Goal: Task Accomplishment & Management: Manage account settings

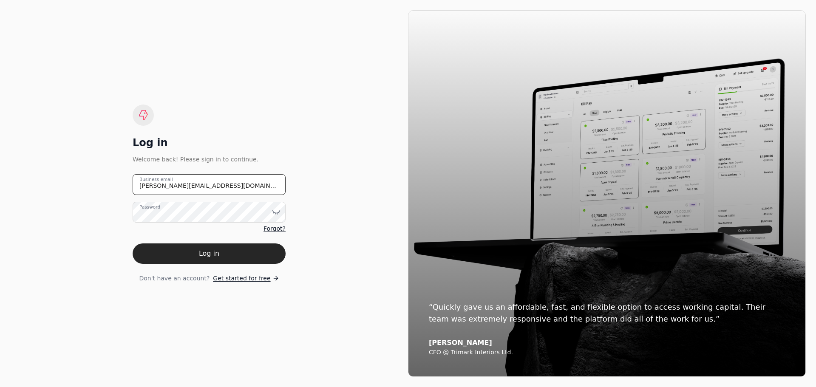
click at [195, 187] on email "[PERSON_NAME][EMAIL_ADDRESS][DOMAIN_NAME]" at bounding box center [209, 184] width 153 height 21
drag, startPoint x: 215, startPoint y: 186, endPoint x: 91, endPoint y: 186, distance: 123.6
click at [94, 186] on div "Log in Welcome back! Please sign in to continue. [PERSON_NAME][EMAIL_ADDRESS][D…" at bounding box center [209, 193] width 398 height 367
type email "[EMAIL_ADDRESS][DOMAIN_NAME]"
click at [276, 213] on icon at bounding box center [276, 212] width 7 height 3
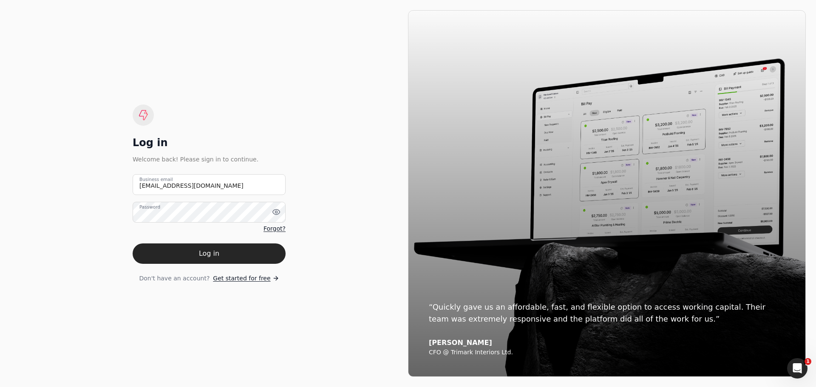
click at [352, 249] on div "Log in Welcome back! Please sign in to continue. [EMAIL_ADDRESS][DOMAIN_NAME] B…" at bounding box center [209, 193] width 398 height 367
click at [219, 258] on button "Log in" at bounding box center [209, 253] width 153 height 20
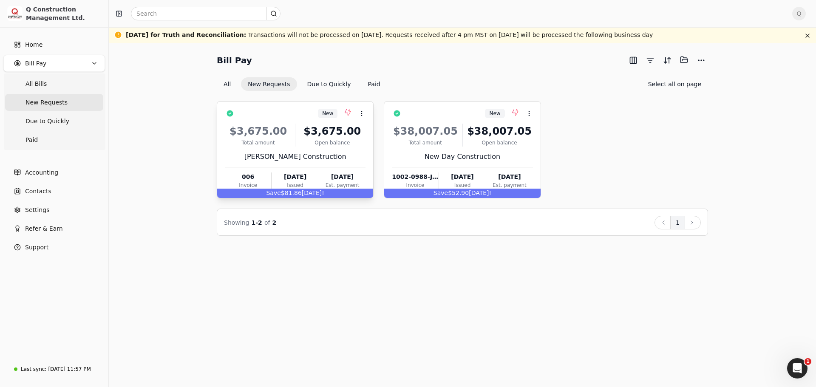
click at [340, 154] on div "[PERSON_NAME] Construction" at bounding box center [295, 157] width 141 height 10
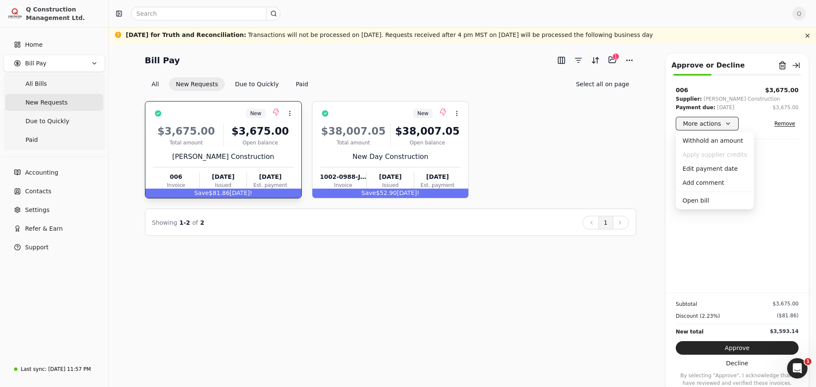
click at [727, 127] on button "More actions" at bounding box center [707, 124] width 63 height 14
click at [707, 172] on div "Edit payment date" at bounding box center [714, 169] width 75 height 14
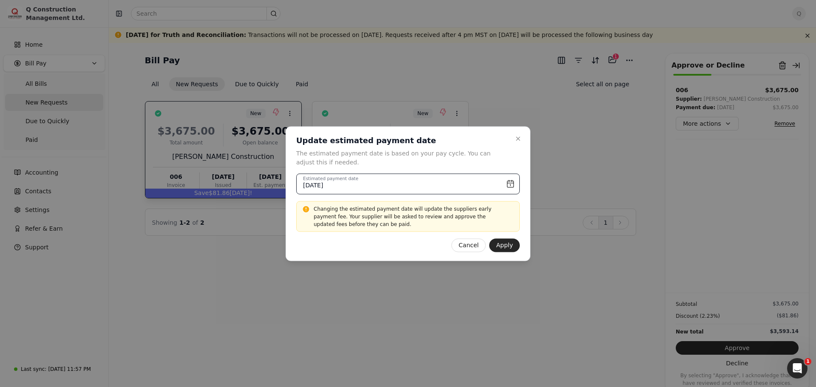
click at [511, 184] on input "[DATE]" at bounding box center [407, 183] width 223 height 21
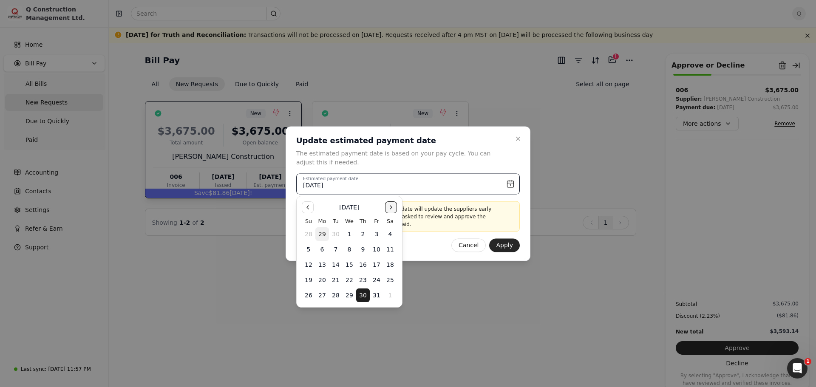
click at [392, 205] on button "Go to the Next Month" at bounding box center [391, 207] width 12 height 12
click at [364, 249] on button "6" at bounding box center [363, 250] width 14 height 14
type input "[DATE]"
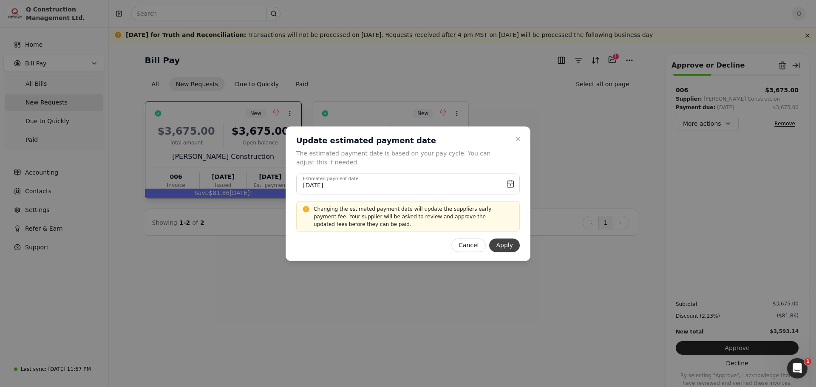
click at [510, 246] on button "Apply" at bounding box center [504, 245] width 31 height 14
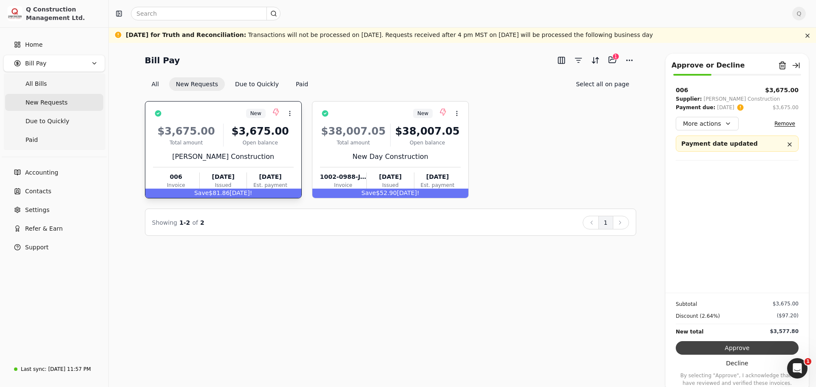
click at [735, 350] on button "Approve" at bounding box center [737, 348] width 123 height 14
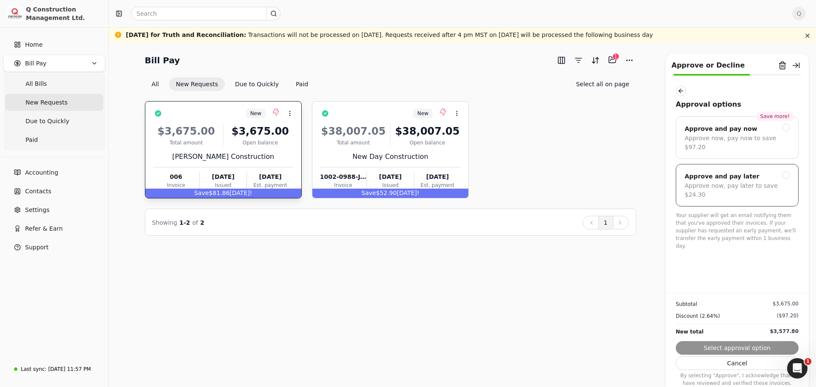
click at [789, 171] on div at bounding box center [786, 175] width 8 height 8
click at [730, 348] on button "Submit approval" at bounding box center [737, 348] width 123 height 14
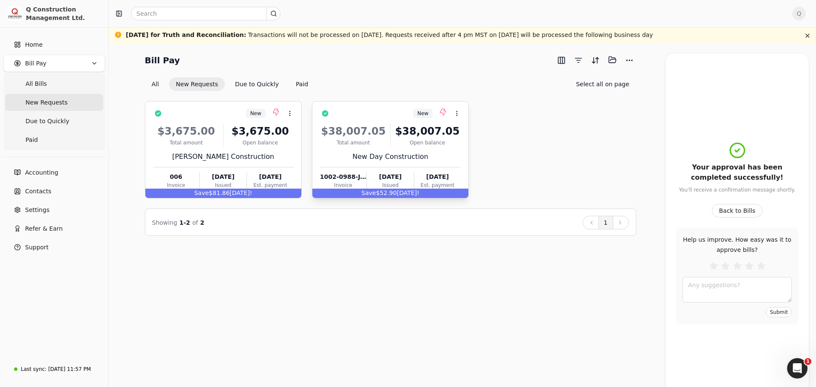
click at [436, 154] on div "New Day Construction" at bounding box center [390, 157] width 141 height 10
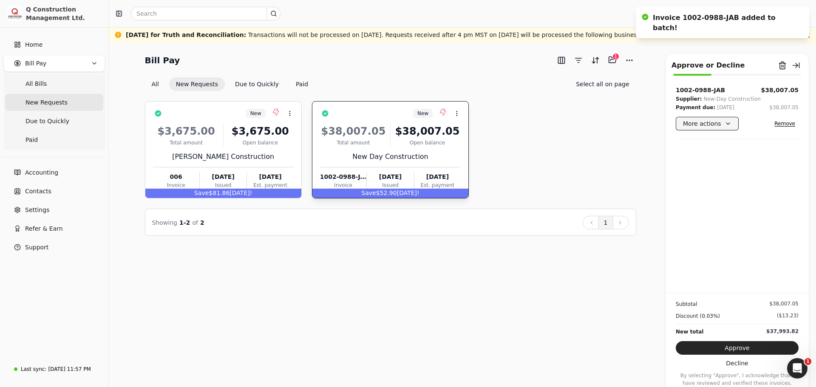
click at [732, 125] on button "More actions" at bounding box center [707, 124] width 63 height 14
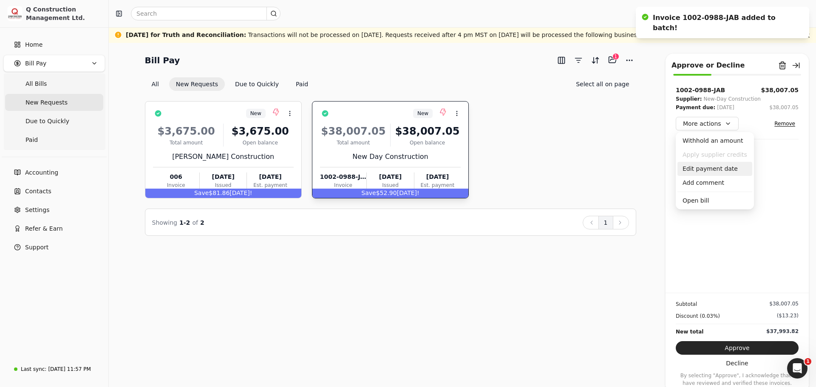
click at [707, 168] on div "Edit payment date" at bounding box center [714, 169] width 75 height 14
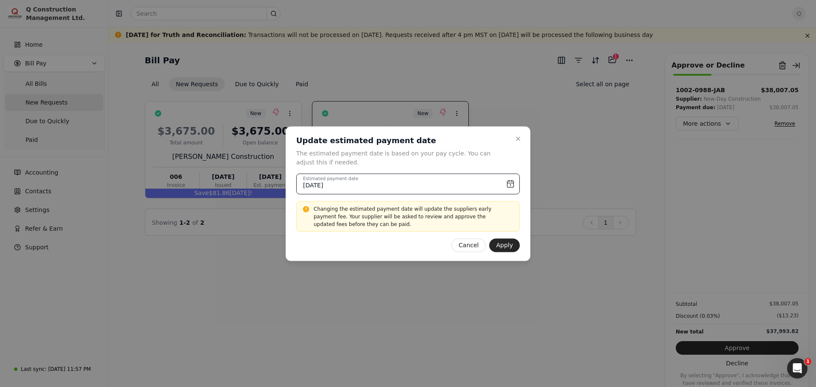
click at [509, 184] on input "[DATE]" at bounding box center [407, 183] width 223 height 21
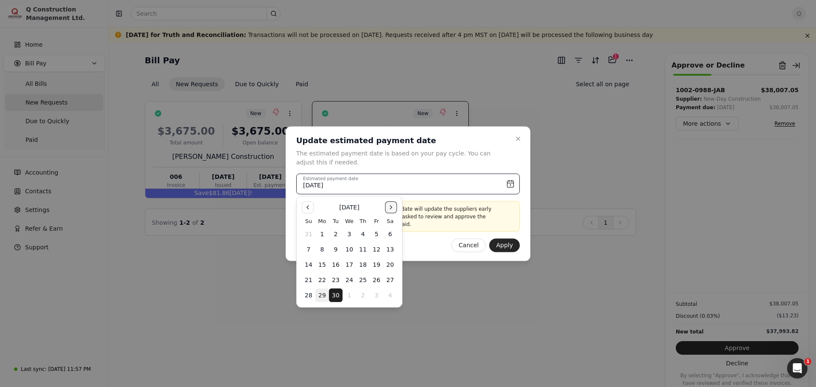
click at [390, 209] on button "Go to the Next Month" at bounding box center [391, 207] width 12 height 12
click at [363, 250] on button "9" at bounding box center [363, 250] width 14 height 14
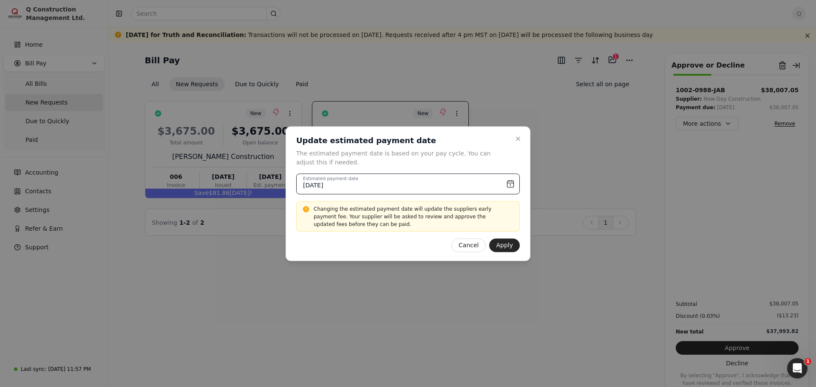
click at [510, 183] on input "[DATE]" at bounding box center [407, 183] width 223 height 21
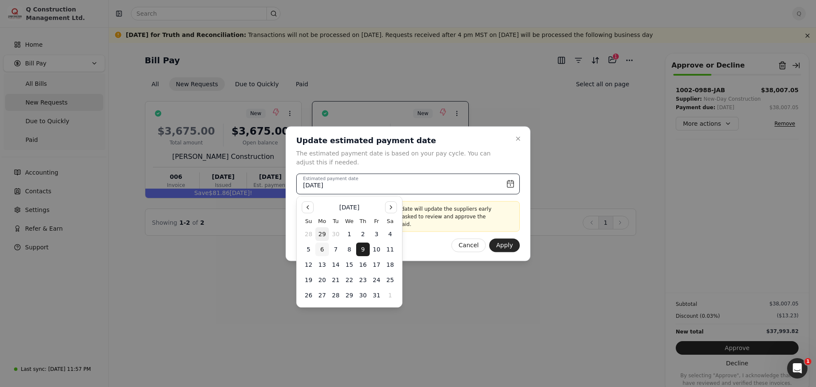
click at [321, 249] on button "6" at bounding box center [322, 250] width 14 height 14
type input "[DATE]"
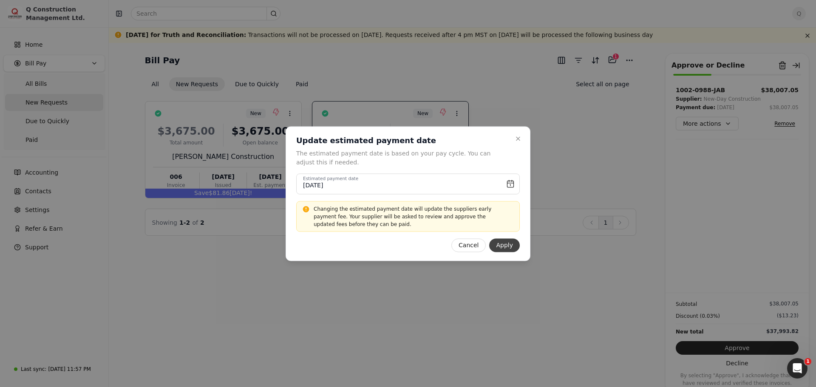
click at [509, 246] on button "Apply" at bounding box center [504, 245] width 31 height 14
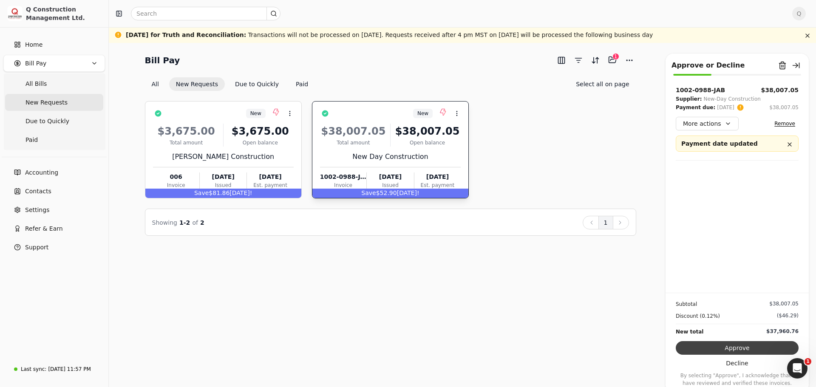
click at [730, 351] on button "Approve" at bounding box center [737, 348] width 123 height 14
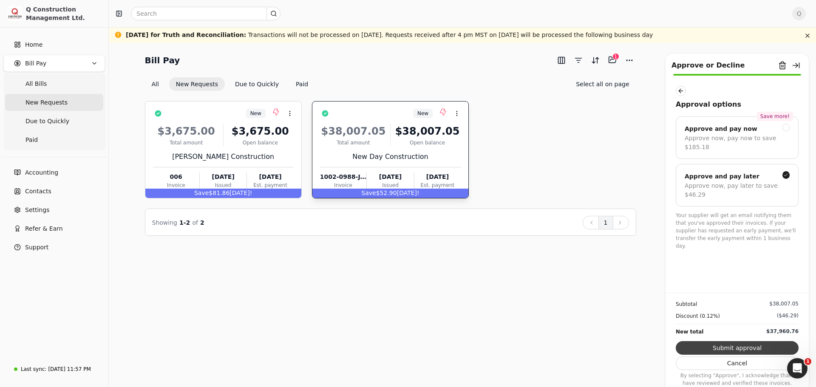
click at [736, 350] on button "Submit approval" at bounding box center [737, 348] width 123 height 14
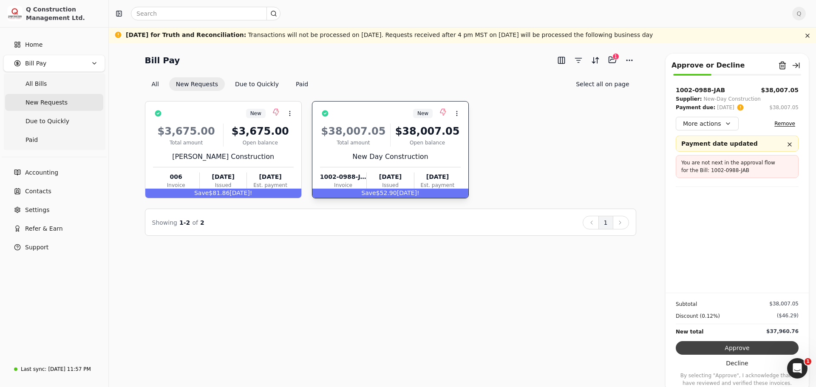
click at [725, 349] on button "Approve" at bounding box center [737, 348] width 123 height 14
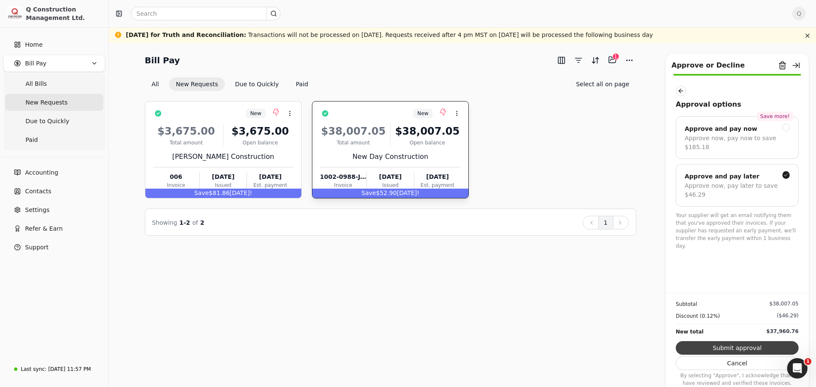
click at [727, 348] on button "Submit approval" at bounding box center [737, 348] width 123 height 14
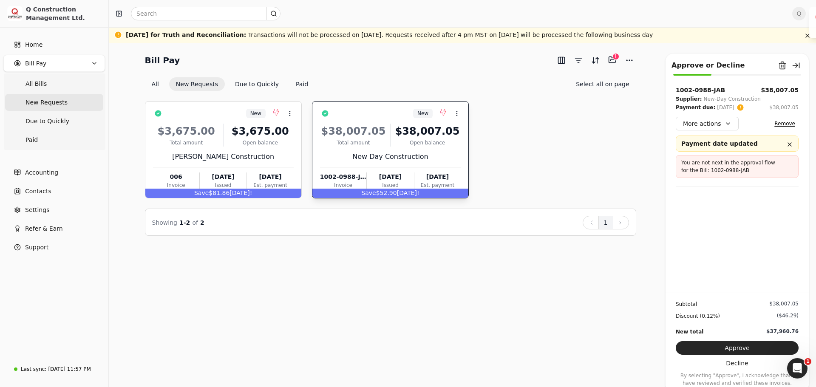
click at [430, 162] on div "$38,007.05 Total amount $38,007.05 Open balance New Day Construction 1002-0988-…" at bounding box center [390, 155] width 141 height 73
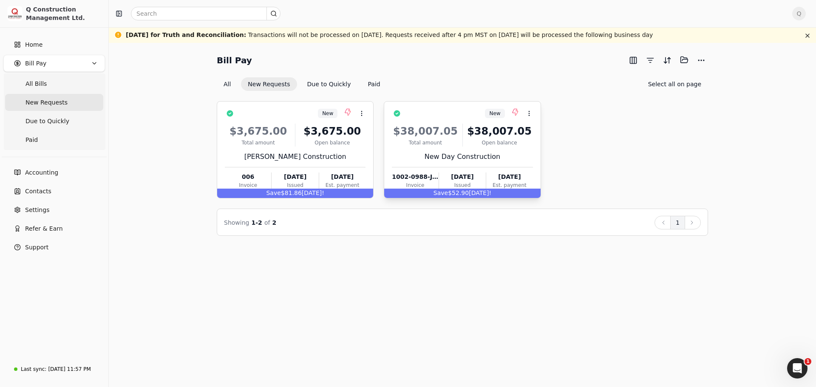
click at [494, 161] on div "New Day Construction" at bounding box center [462, 157] width 141 height 10
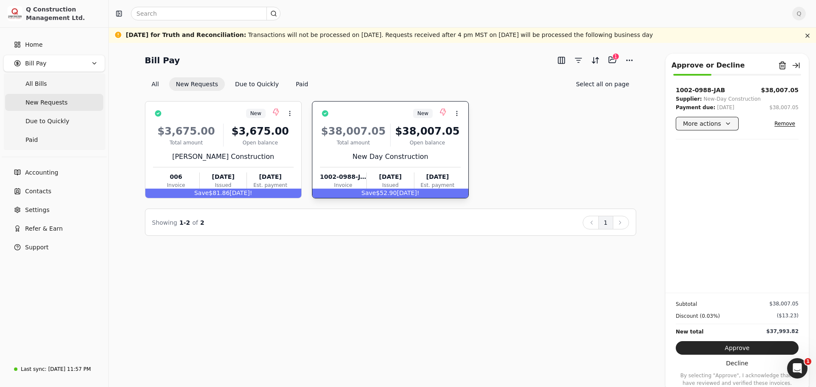
click at [723, 123] on button "More actions" at bounding box center [707, 124] width 63 height 14
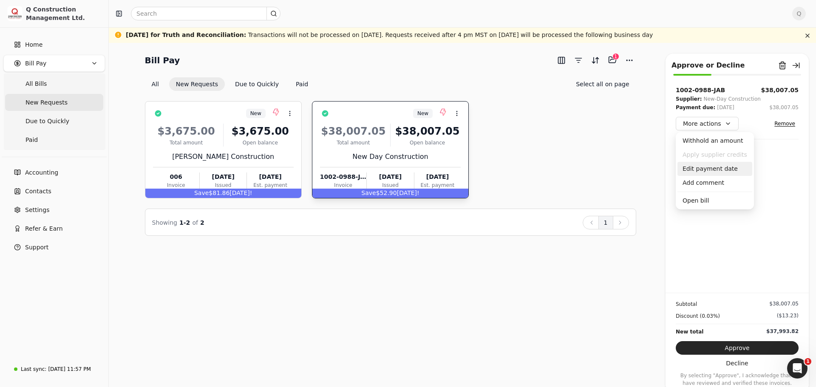
click at [707, 169] on div "Edit payment date" at bounding box center [714, 169] width 75 height 14
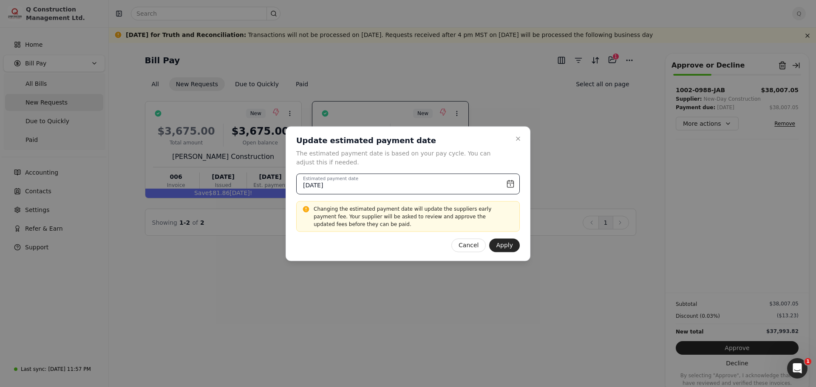
click at [512, 185] on input "[DATE]" at bounding box center [407, 183] width 223 height 21
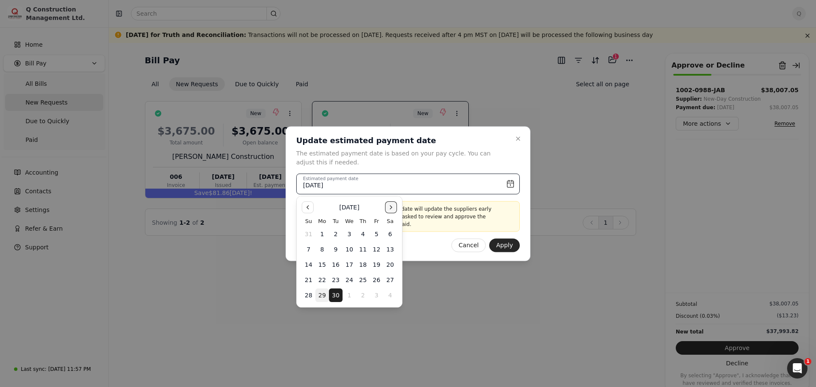
click at [390, 208] on button "Go to the Next Month" at bounding box center [391, 207] width 12 height 12
click at [321, 250] on button "6" at bounding box center [322, 250] width 14 height 14
type input "[DATE]"
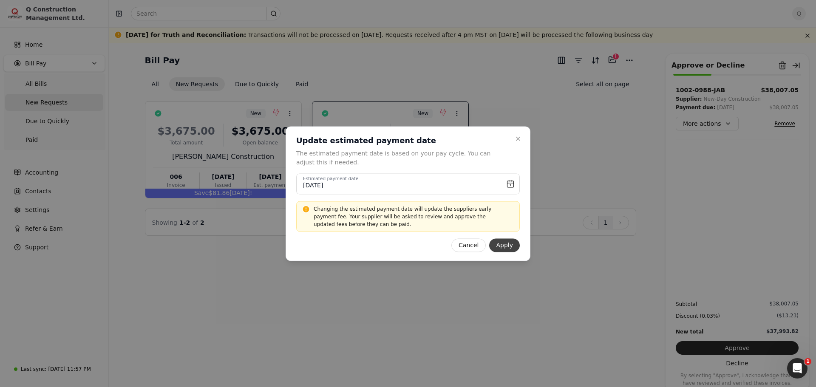
click at [504, 246] on button "Apply" at bounding box center [504, 245] width 31 height 14
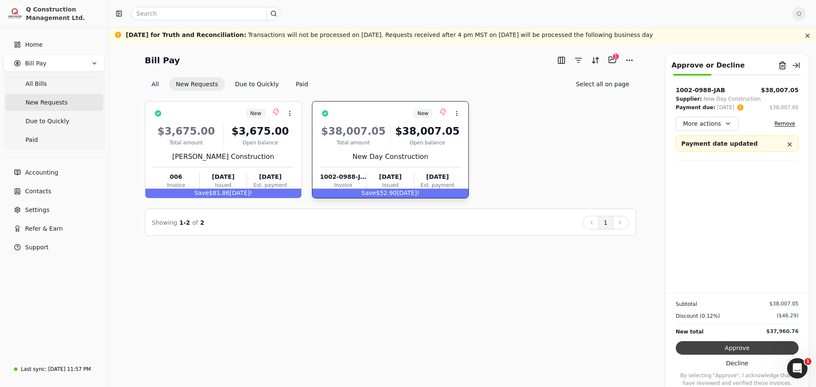
click at [741, 351] on button "Approve" at bounding box center [737, 348] width 123 height 14
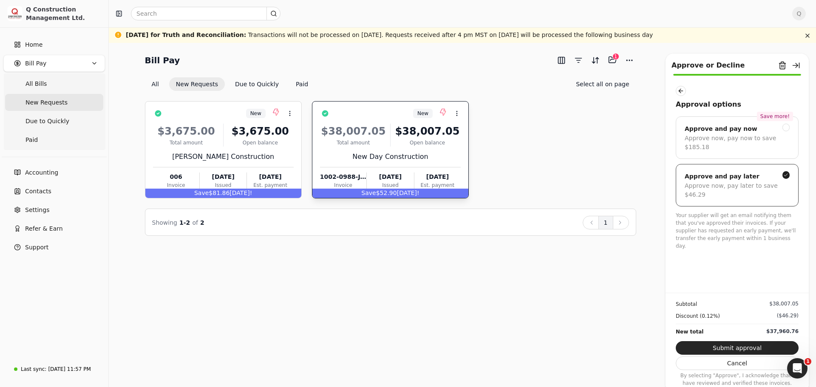
click at [786, 173] on icon at bounding box center [785, 175] width 5 height 5
click at [785, 127] on div at bounding box center [786, 128] width 8 height 8
click at [786, 171] on div at bounding box center [786, 175] width 8 height 8
click at [732, 351] on button "Submit approval" at bounding box center [737, 348] width 123 height 14
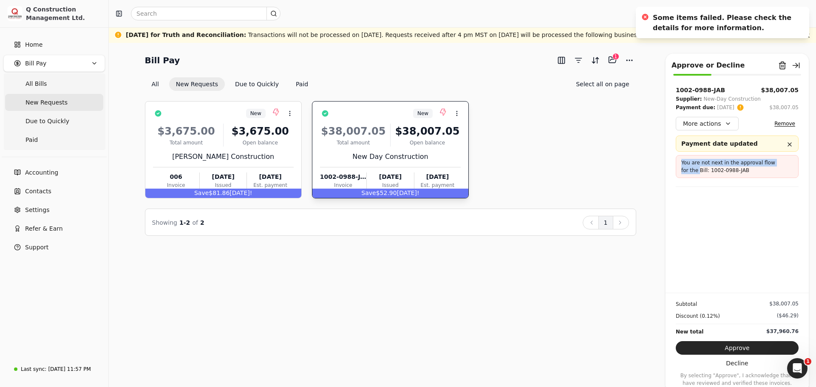
drag, startPoint x: 673, startPoint y: 153, endPoint x: 674, endPoint y: 175, distance: 22.1
click at [674, 175] on div "1002-0988-JAB $38,007.05 Supplier: New-Day Construction Payment due: [DATE] $38…" at bounding box center [736, 189] width 143 height 207
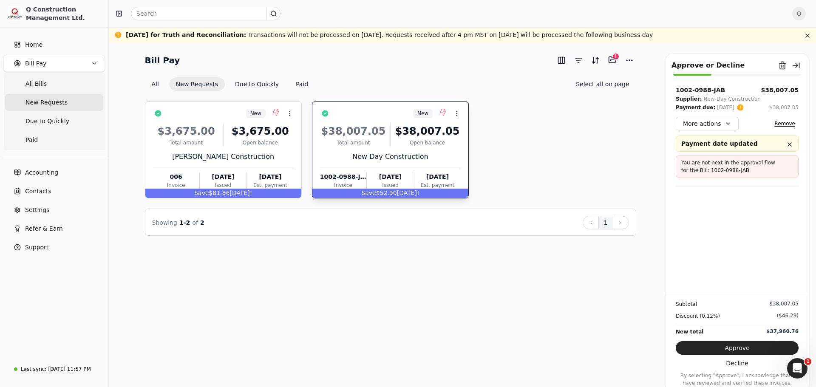
click at [601, 158] on div "New Context Menu Button $3,675.00 Total amount $3,675.00 Open balance [PERSON_N…" at bounding box center [390, 149] width 491 height 97
click at [732, 351] on button "Approve" at bounding box center [737, 348] width 123 height 14
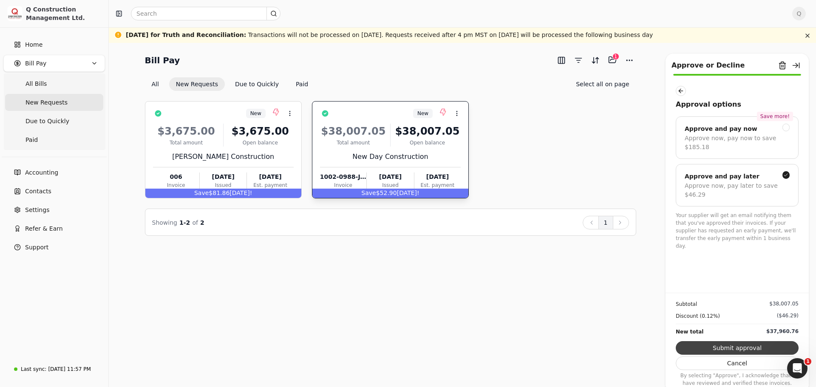
click at [733, 348] on button "Submit approval" at bounding box center [737, 348] width 123 height 14
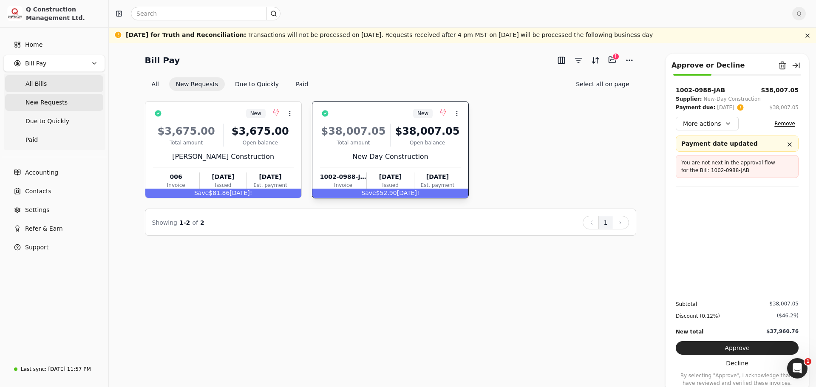
click at [36, 84] on span "All Bills" at bounding box center [35, 83] width 21 height 9
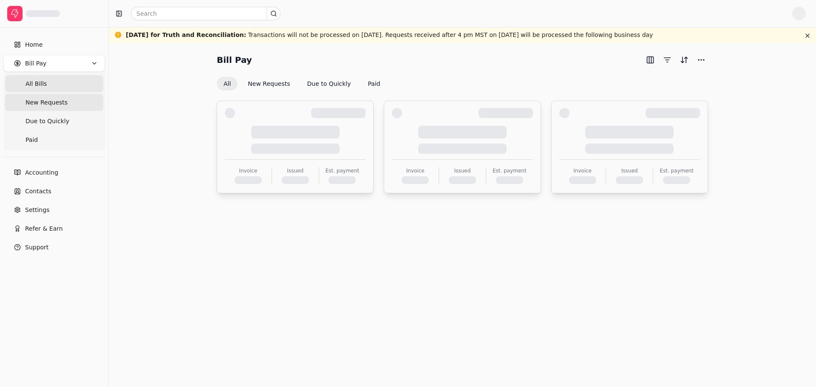
click at [38, 102] on span "New Requests" at bounding box center [46, 102] width 42 height 9
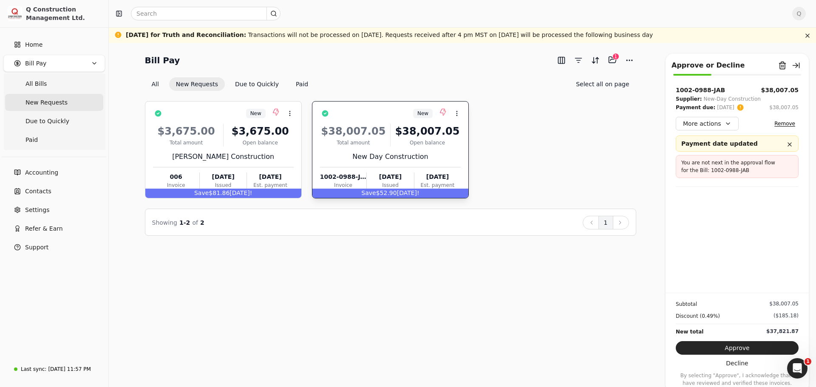
click at [449, 152] on div "New Day Construction" at bounding box center [390, 157] width 141 height 10
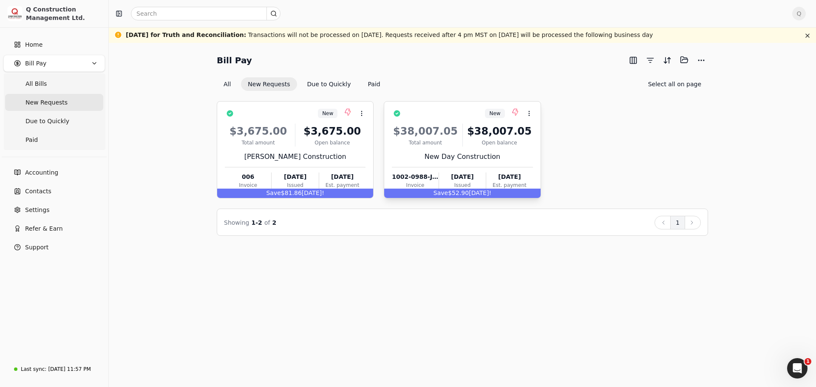
click at [516, 150] on div "$38,007.05 Total amount $38,007.05 Open balance New Day Construction 1002-0988-…" at bounding box center [462, 155] width 141 height 73
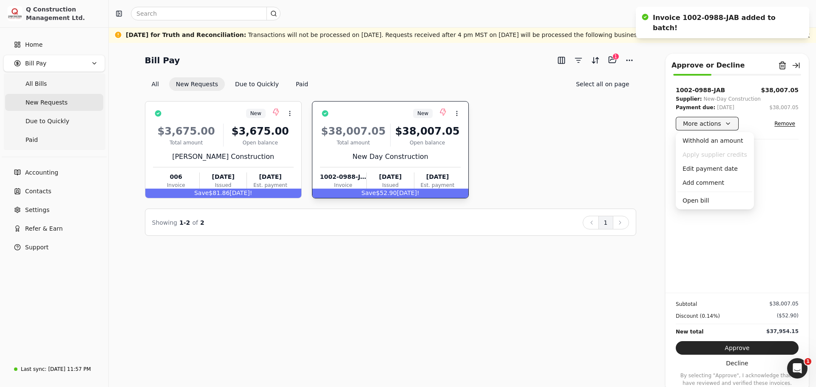
click at [730, 124] on button "More actions" at bounding box center [707, 124] width 63 height 14
click at [705, 170] on div "Edit payment date" at bounding box center [714, 169] width 75 height 14
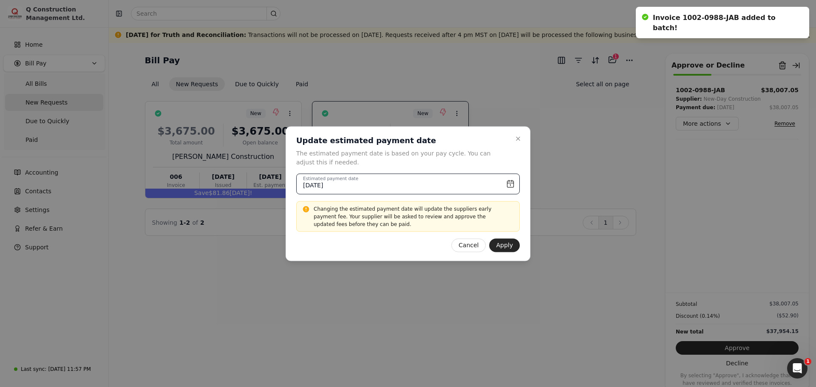
click at [511, 187] on input "[DATE]" at bounding box center [407, 183] width 223 height 21
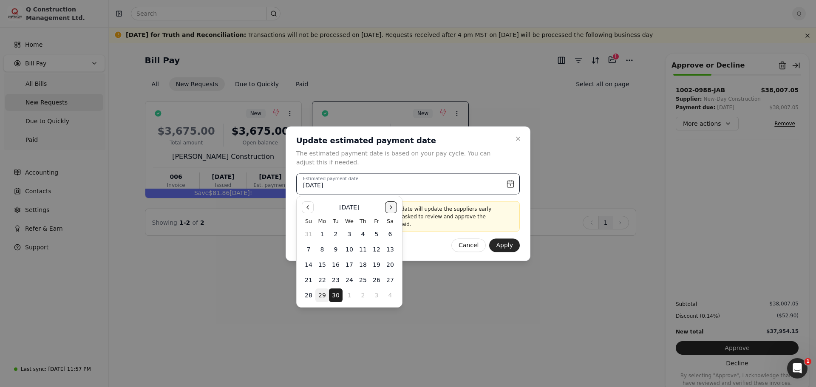
click at [393, 211] on button "Go to the Next Month" at bounding box center [391, 207] width 12 height 12
click at [322, 250] on button "6" at bounding box center [322, 250] width 14 height 14
type input "[DATE]"
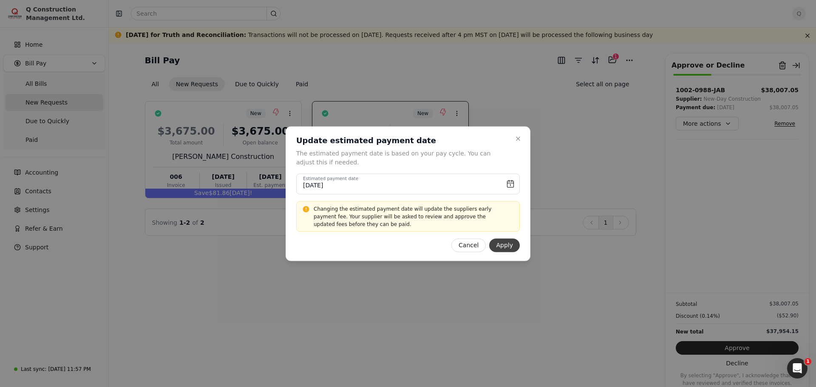
click at [503, 248] on button "Apply" at bounding box center [504, 245] width 31 height 14
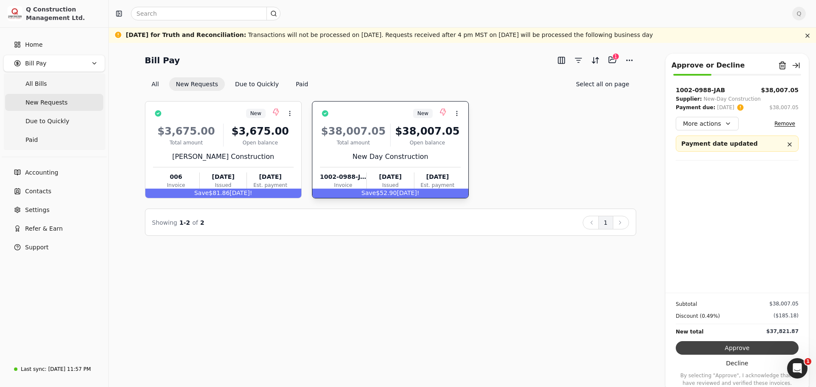
click at [737, 348] on button "Approve" at bounding box center [737, 348] width 123 height 14
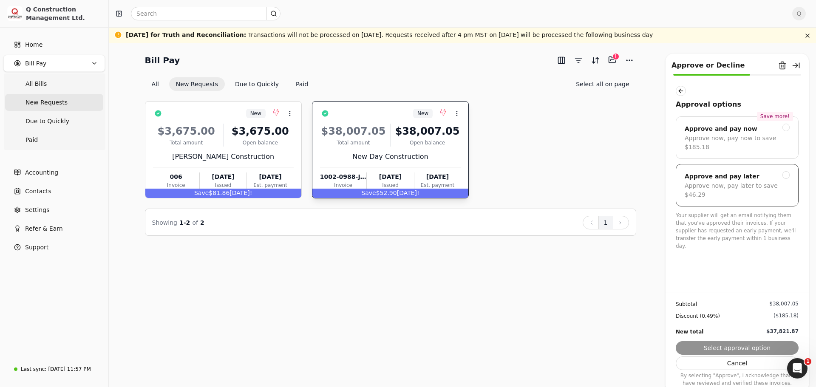
click at [784, 171] on div at bounding box center [786, 175] width 8 height 8
click at [740, 347] on button "Submit approval" at bounding box center [737, 348] width 123 height 14
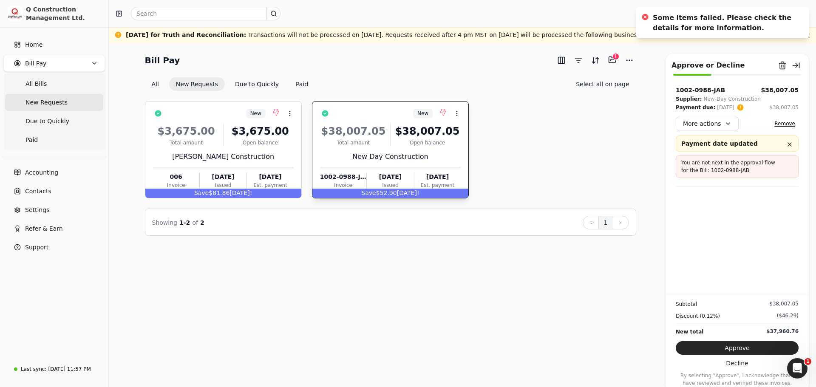
click at [518, 163] on div "New Context Menu Button $3,675.00 Total amount $3,675.00 Open balance [PERSON_N…" at bounding box center [390, 149] width 491 height 97
click at [539, 140] on div "New Context Menu Button $3,675.00 Total amount $3,675.00 Open balance [PERSON_N…" at bounding box center [390, 149] width 491 height 97
click at [458, 114] on icon at bounding box center [456, 113] width 7 height 7
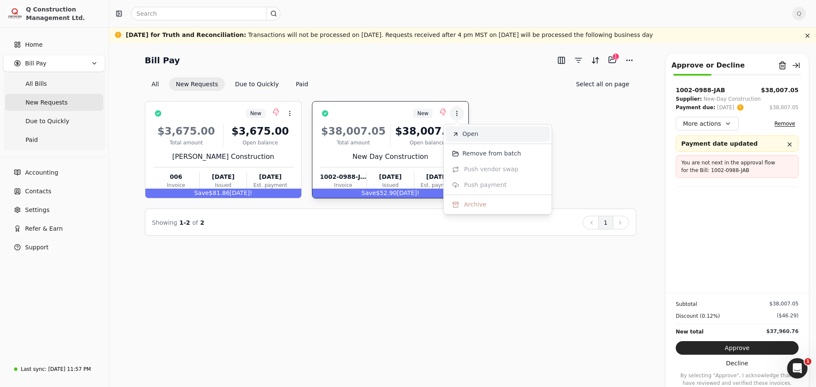
click at [466, 132] on span "Open" at bounding box center [470, 134] width 16 height 9
